Goal: Task Accomplishment & Management: Use online tool/utility

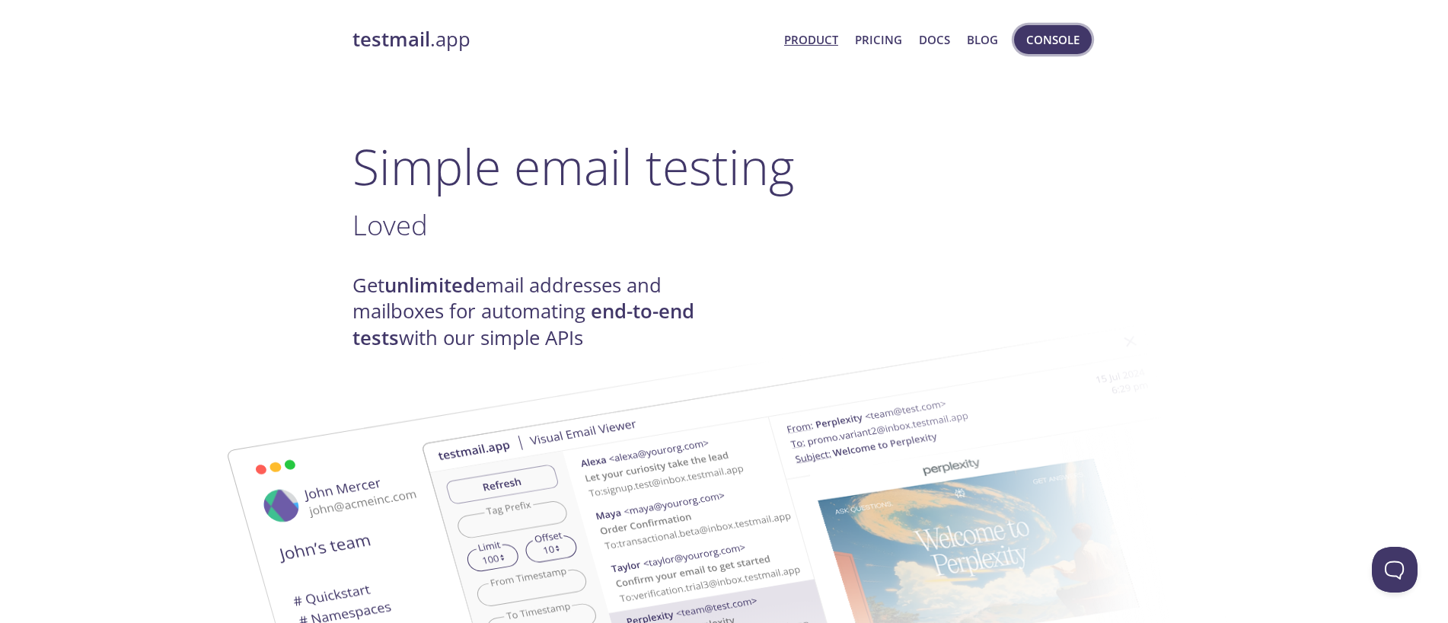
click at [1067, 32] on span "Console" at bounding box center [1052, 40] width 53 height 20
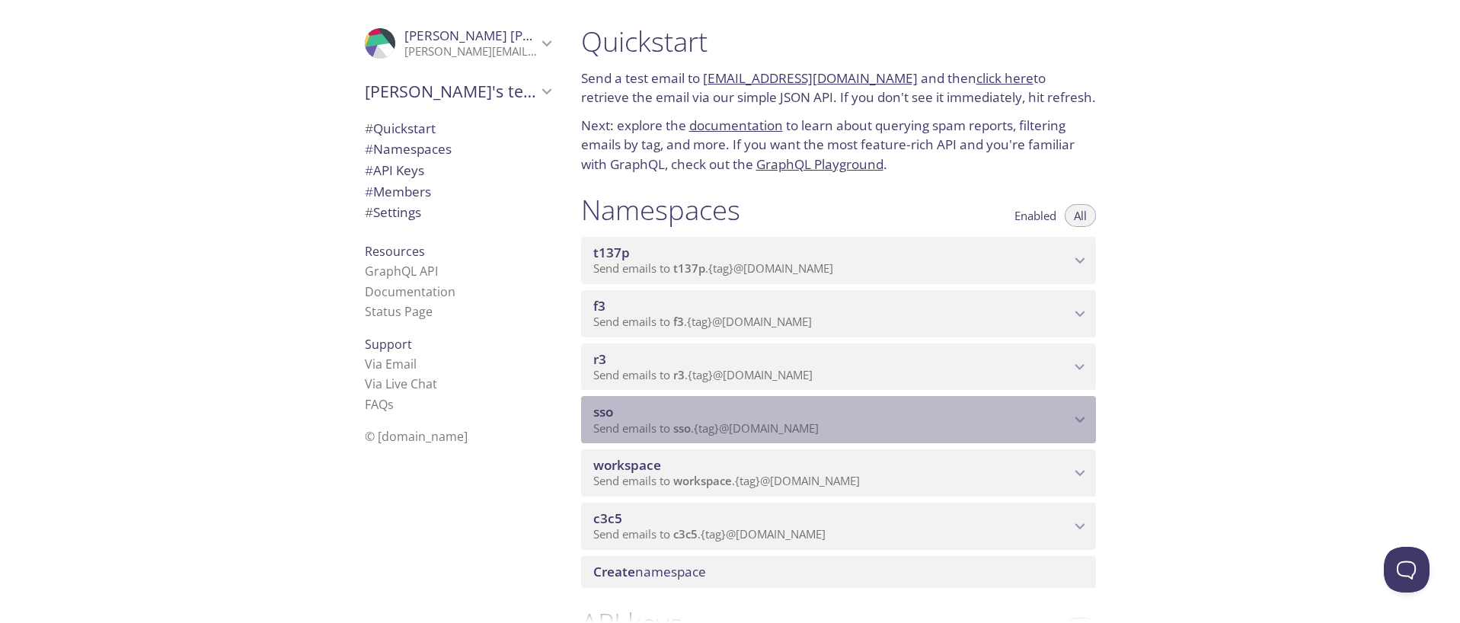
click at [1077, 414] on icon "sso namespace" at bounding box center [1080, 420] width 20 height 20
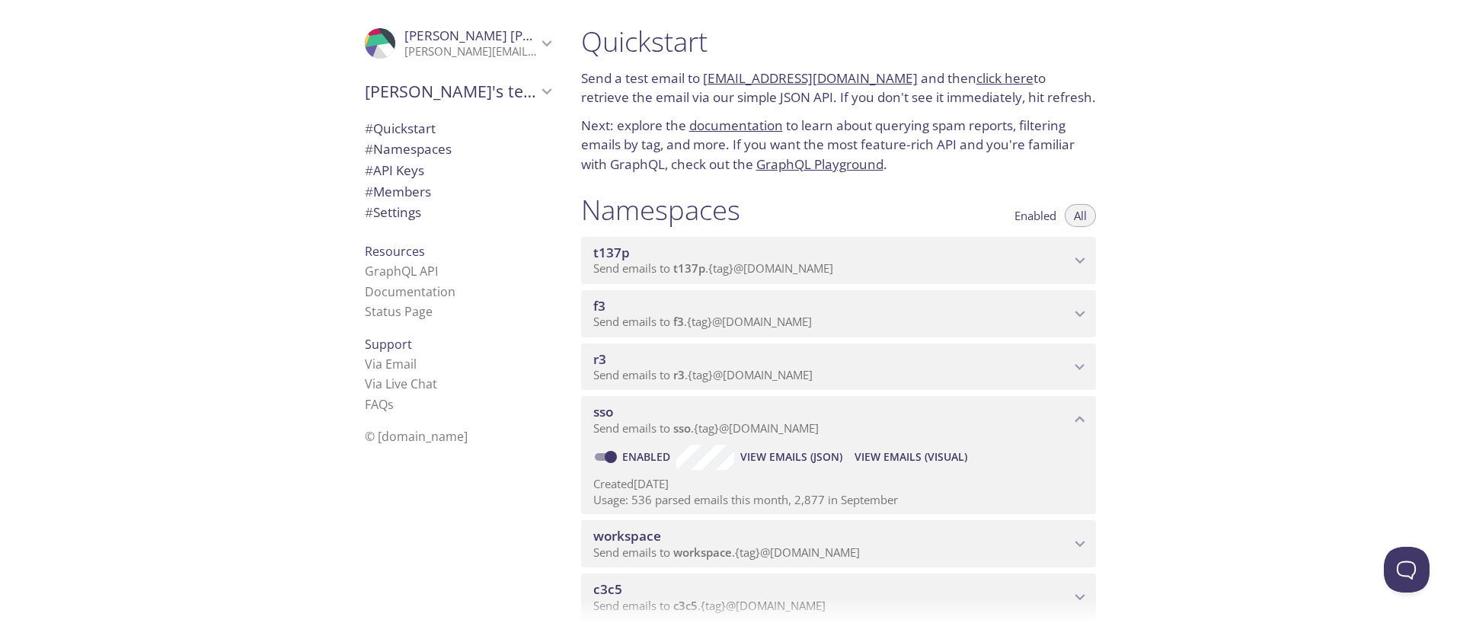
click at [914, 455] on span "View Emails (Visual)" at bounding box center [910, 457] width 113 height 18
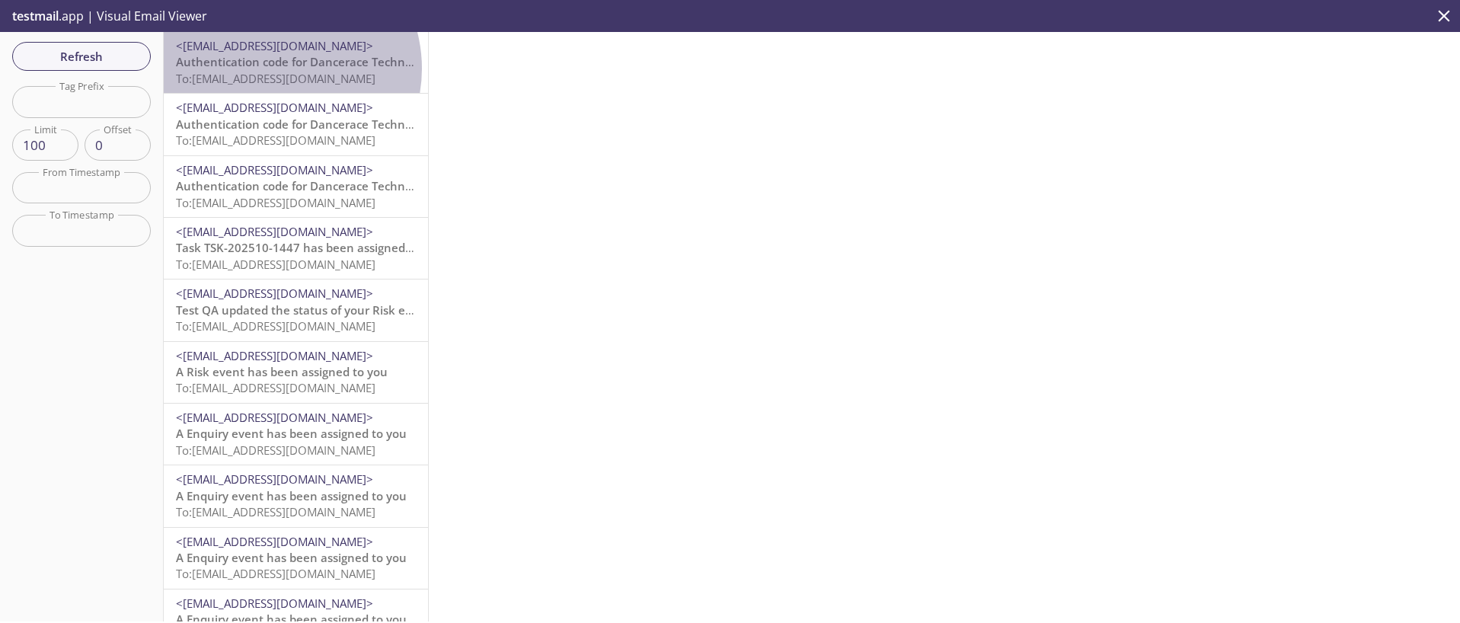
click at [274, 69] on span "Authentication code for Dancerace Technical Tenant" at bounding box center [321, 61] width 290 height 15
